Goal: Information Seeking & Learning: Learn about a topic

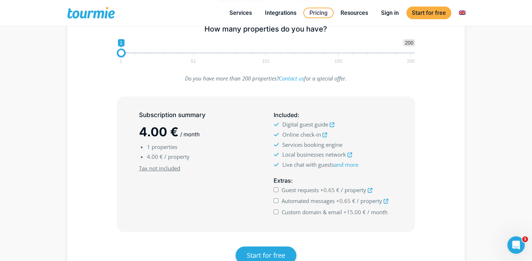
scroll to position [168, 0]
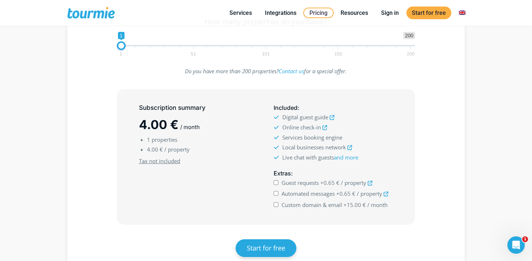
click at [370, 182] on icon at bounding box center [370, 183] width 5 height 5
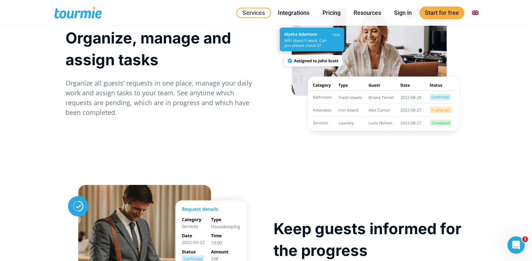
scroll to position [753, 0]
click at [331, 4] on li "Pricing" at bounding box center [331, 13] width 31 height 22
click at [331, 11] on link "Pricing" at bounding box center [331, 12] width 29 height 9
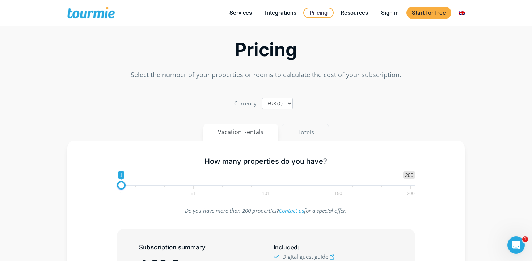
click at [308, 131] on button "Hotels" at bounding box center [305, 131] width 47 height 17
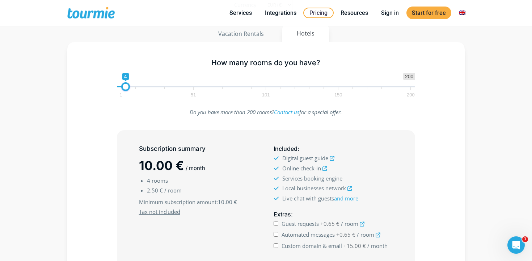
scroll to position [151, 0]
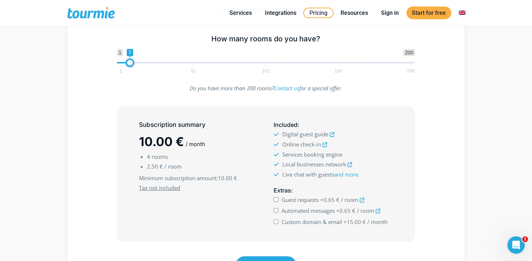
type input "5"
click at [128, 63] on span at bounding box center [127, 62] width 9 height 9
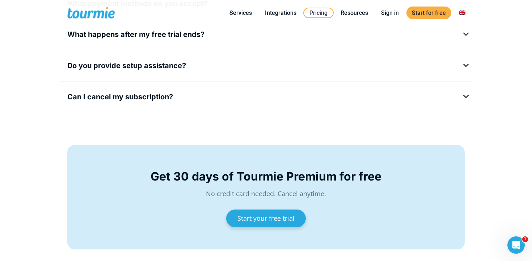
scroll to position [1117, 0]
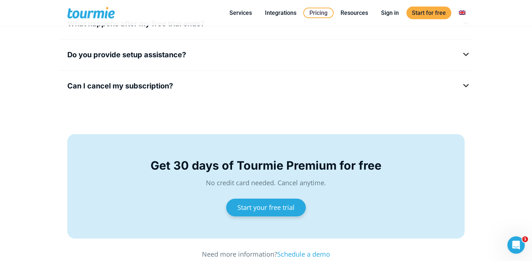
click at [230, 55] on h5 "Do you provide setup assistance?" at bounding box center [265, 54] width 397 height 9
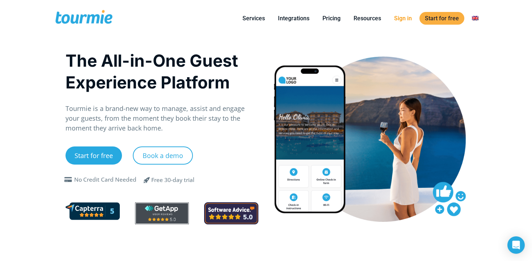
click at [408, 16] on link "Sign in" at bounding box center [403, 18] width 29 height 9
